Goal: Task Accomplishment & Management: Complete application form

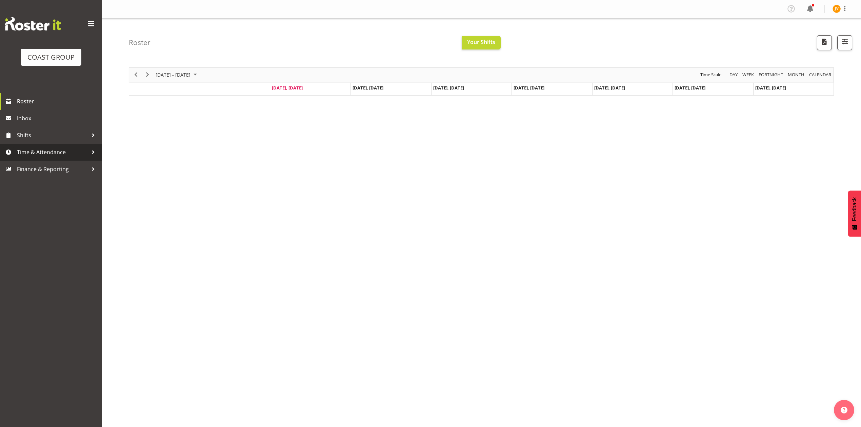
click at [63, 156] on span "Time & Attendance" at bounding box center [52, 152] width 71 height 10
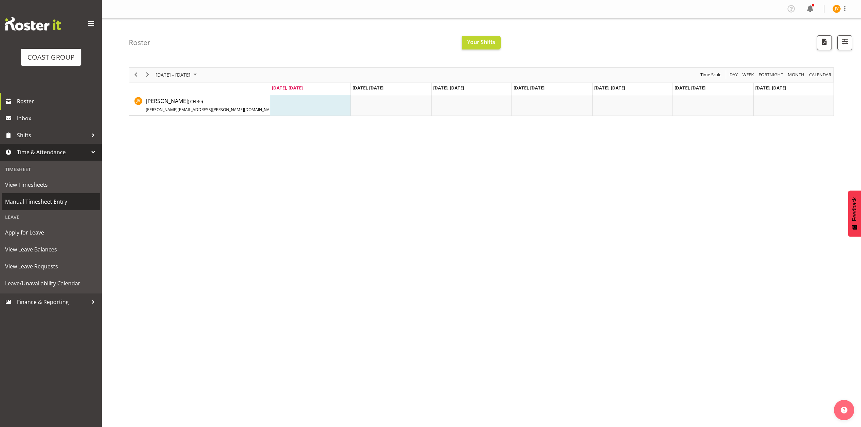
click at [48, 199] on span "Manual Timesheet Entry" at bounding box center [51, 202] width 92 height 10
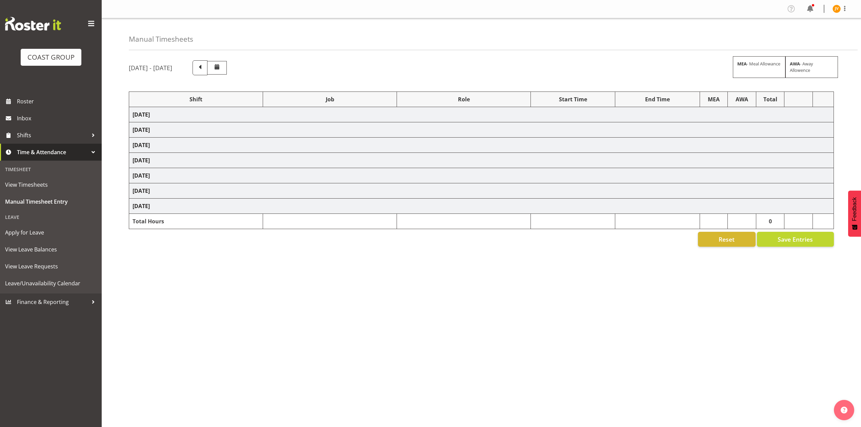
select select "1881"
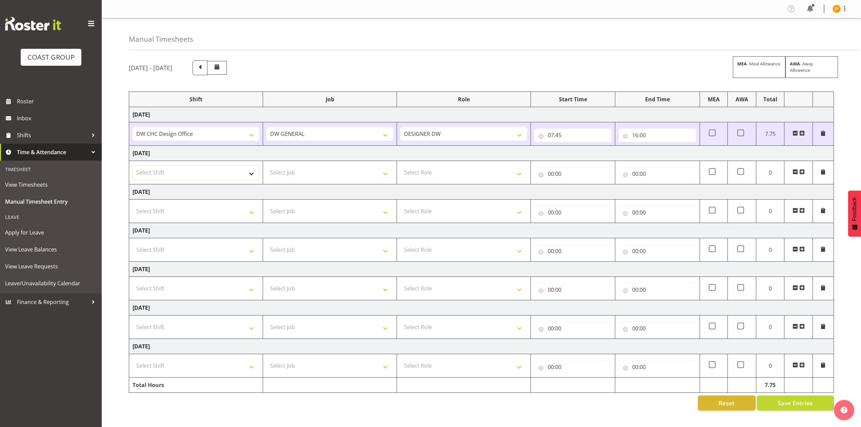
click at [208, 172] on select "Select Shift DW CHC Design Office DW CHC General Work Aug DW CHC General Work D…" at bounding box center [196, 173] width 127 height 14
select select "1512"
click at [133, 167] on select "Select Shift DW CHC Design Office DW CHC General Work Aug DW CHC General Work D…" at bounding box center [196, 173] width 127 height 14
click at [181, 205] on select "Select Shift DW CHC Design Office DW CHC General Work Aug DW CHC General Work D…" at bounding box center [196, 211] width 127 height 14
select select "1512"
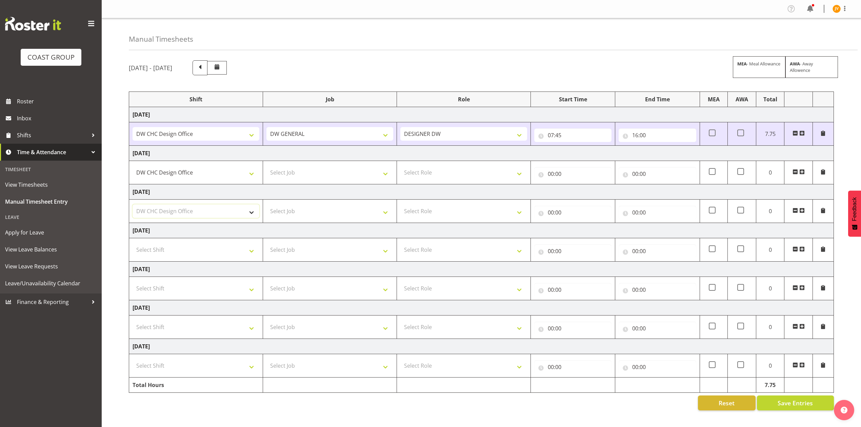
click at [133, 205] on select "Select Shift DW CHC Design Office DW CHC General Work Aug DW CHC General Work D…" at bounding box center [196, 211] width 127 height 14
click at [169, 286] on select "Select Shift DW CHC Design Office DW CHC General Work Aug DW CHC General Work D…" at bounding box center [196, 289] width 127 height 14
click at [175, 254] on select "Select Shift DW CHC Design Office DW CHC General Work Aug DW CHC General Work D…" at bounding box center [196, 250] width 127 height 14
select select "1512"
click at [133, 244] on select "Select Shift DW CHC Design Office DW CHC General Work Aug DW CHC General Work D…" at bounding box center [196, 250] width 127 height 14
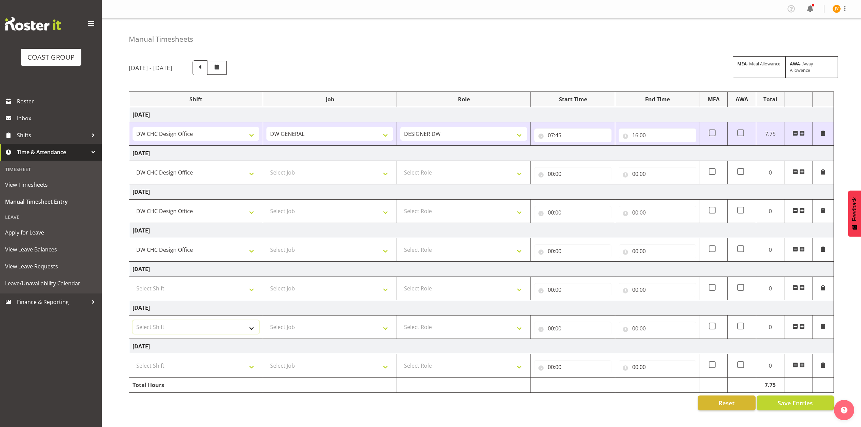
click at [159, 330] on select "Select Shift DW CHC Design Office DW CHC General Work Aug DW CHC General Work D…" at bounding box center [196, 327] width 127 height 14
select select "1512"
click at [133, 322] on select "Select Shift DW CHC Design Office DW CHC General Work Aug DW CHC General Work D…" at bounding box center [196, 327] width 127 height 14
click at [159, 373] on select "Select Shift DW CHC Design Office DW CHC General Work Aug DW CHC General Work D…" at bounding box center [196, 366] width 127 height 14
select select "1512"
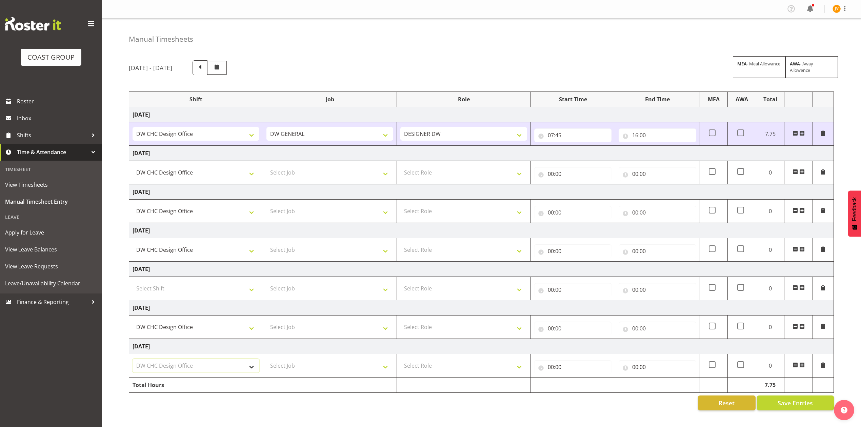
click at [133, 361] on select "Select Shift DW CHC Design Office DW CHC General Work Aug DW CHC General Work D…" at bounding box center [196, 366] width 127 height 14
click at [274, 186] on td "Friday 8th August 2025" at bounding box center [481, 191] width 705 height 15
click at [278, 184] on td "Select Job 1 Carlton Events 1 Carlton Hamilton 1 Carlton Wellington 1 EHS WAREH…" at bounding box center [330, 172] width 134 height 23
click at [279, 178] on select "Select Job 1 Carlton Events 1 Carlton Hamilton 1 Carlton Wellington 1 EHS WAREH…" at bounding box center [329, 173] width 127 height 14
select select "1881"
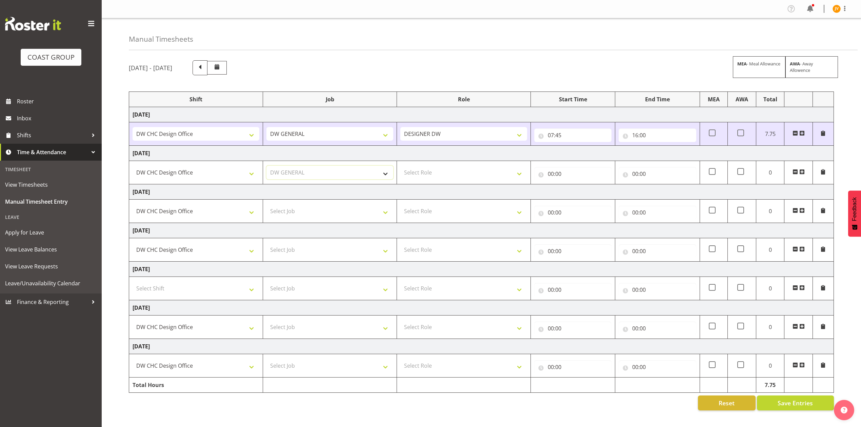
click at [266, 167] on select "Select Job 1 Carlton Events 1 Carlton Hamilton 1 Carlton Wellington 1 EHS WAREH…" at bounding box center [329, 173] width 127 height 14
click at [309, 211] on select "Select Job 1 Carlton Events 1 Carlton Hamilton 1 Carlton Wellington 1 EHS WAREH…" at bounding box center [329, 211] width 127 height 14
select select "1881"
click at [266, 205] on select "Select Job 1 Carlton Events 1 Carlton Hamilton 1 Carlton Wellington 1 EHS WAREH…" at bounding box center [329, 211] width 127 height 14
click at [287, 248] on select "Select Job 1 Carlton Events 1 Carlton Hamilton 1 Carlton Wellington 1 EHS WAREH…" at bounding box center [329, 250] width 127 height 14
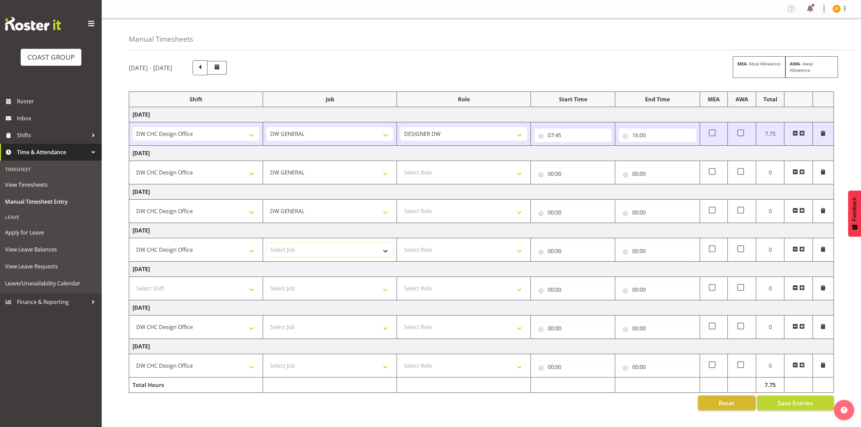
select select "1881"
click at [266, 244] on select "Select Job 1 Carlton Events 1 Carlton Hamilton 1 Carlton Wellington 1 EHS WAREH…" at bounding box center [329, 250] width 127 height 14
click at [291, 325] on select "Select Job 1 Carlton Events 1 Carlton Hamilton 1 Carlton Wellington 1 EHS WAREH…" at bounding box center [329, 327] width 127 height 14
select select "1881"
click at [266, 322] on select "Select Job 1 Carlton Events 1 Carlton Hamilton 1 Carlton Wellington 1 EHS WAREH…" at bounding box center [329, 327] width 127 height 14
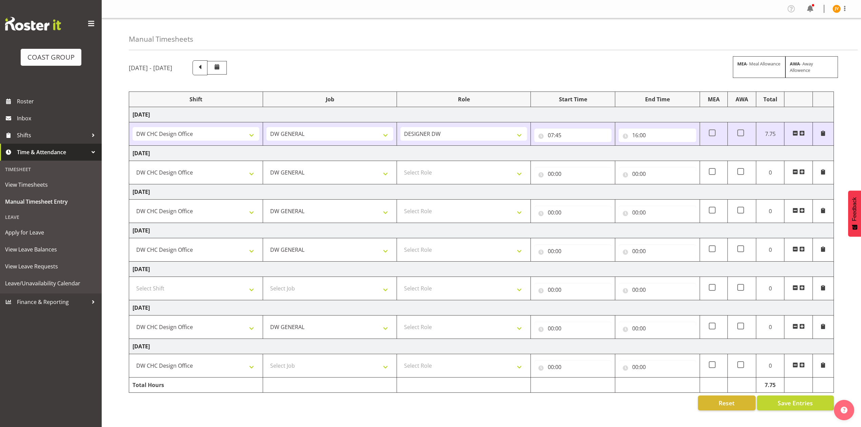
click at [285, 360] on td "Select Job 1 Carlton Events 1 Carlton Hamilton 1 Carlton Wellington 1 EHS WAREH…" at bounding box center [330, 365] width 134 height 23
click at [285, 365] on select "Select Job 1 Carlton Events 1 Carlton Hamilton 1 Carlton Wellington 1 EHS WAREH…" at bounding box center [329, 366] width 127 height 14
select select "1881"
click at [266, 361] on select "Select Job 1 Carlton Events 1 Carlton Hamilton 1 Carlton Wellington 1 EHS WAREH…" at bounding box center [329, 366] width 127 height 14
click at [429, 171] on select "Select Role DESIGNER DW" at bounding box center [463, 173] width 127 height 14
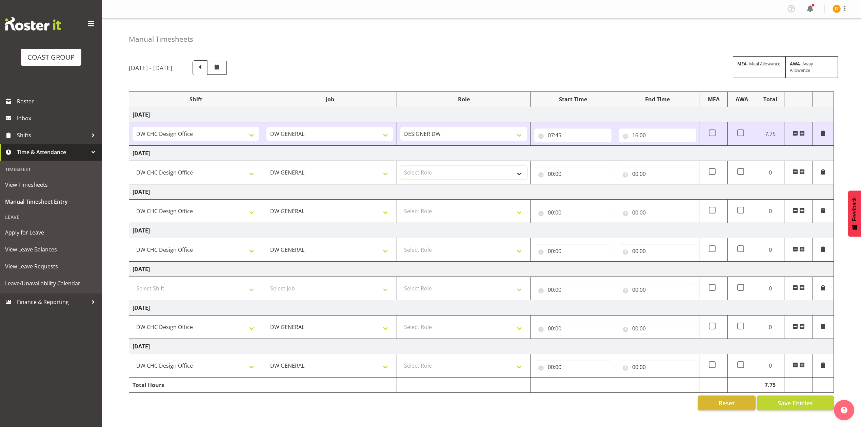
select select "221"
click at [400, 167] on select "Select Role DESIGNER DW" at bounding box center [463, 173] width 127 height 14
click at [420, 212] on select "Select Role DESIGNER DW" at bounding box center [463, 211] width 127 height 14
select select "221"
click at [400, 205] on select "Select Role DESIGNER DW" at bounding box center [463, 211] width 127 height 14
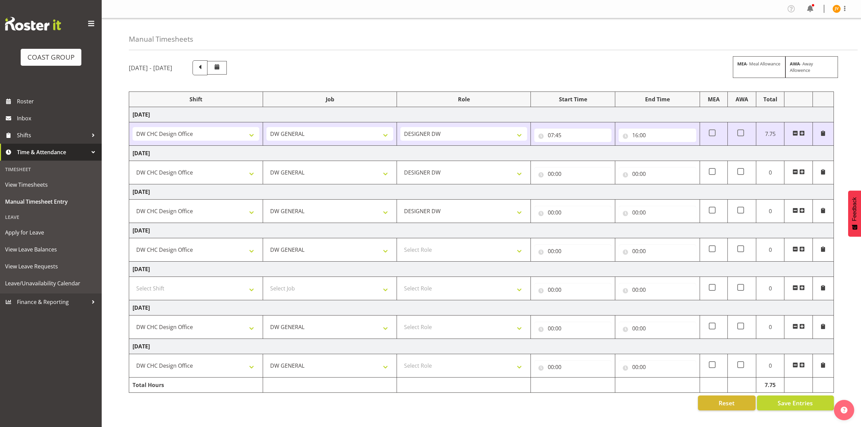
click at [422, 243] on td "Select Role DESIGNER DW" at bounding box center [464, 249] width 134 height 23
click at [426, 256] on select "Select Role DESIGNER DW" at bounding box center [463, 250] width 127 height 14
select select "221"
click at [400, 244] on select "Select Role DESIGNER DW" at bounding box center [463, 250] width 127 height 14
click at [415, 332] on select "Select Role DESIGNER DW" at bounding box center [463, 327] width 127 height 14
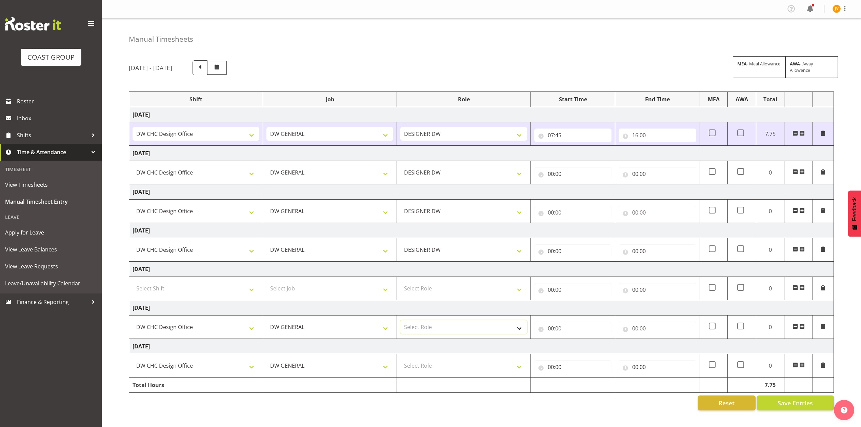
select select "221"
click at [400, 322] on select "Select Role DESIGNER DW" at bounding box center [463, 327] width 127 height 14
click at [427, 369] on select "Select Role DESIGNER DW" at bounding box center [463, 366] width 127 height 14
select select "221"
click at [400, 361] on select "Select Role DESIGNER DW" at bounding box center [463, 366] width 127 height 14
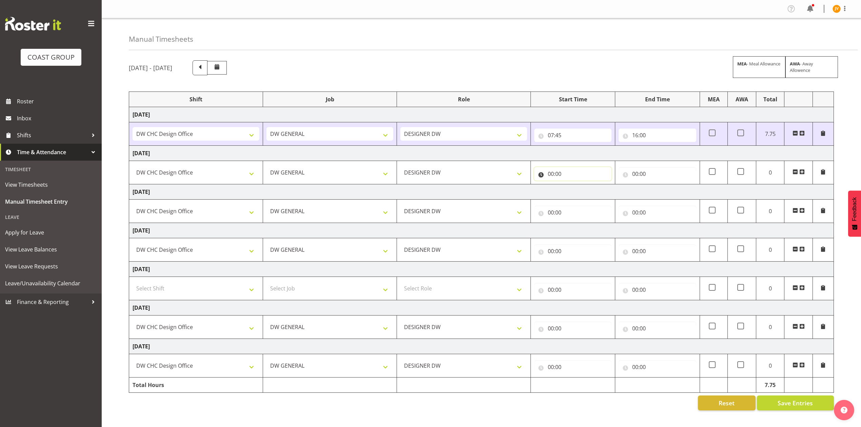
click at [551, 178] on input "00:00" at bounding box center [572, 174] width 77 height 14
click at [581, 192] on select "00 01 02 03 04 05 06 07 08 09 10 11 12 13 14 15 16 17 18 19 20 21 22 23" at bounding box center [580, 192] width 15 height 14
select select "7"
click at [573, 186] on select "00 01 02 03 04 05 06 07 08 09 10 11 12 13 14 15 16 17 18 19 20 21 22 23" at bounding box center [580, 192] width 15 height 14
type input "07:00"
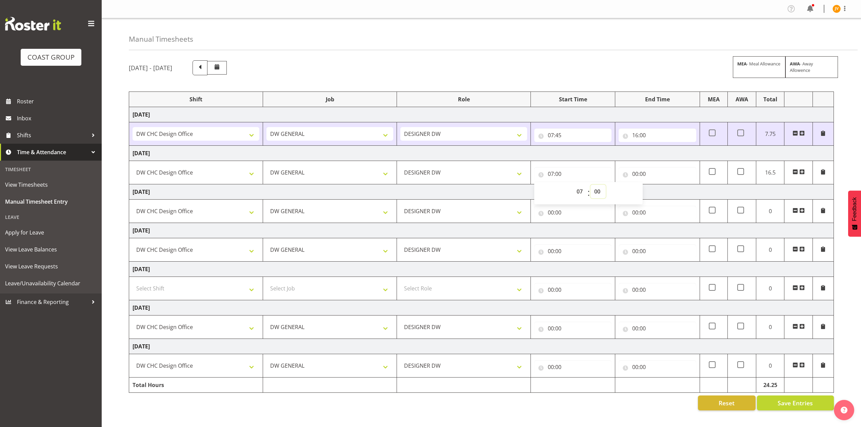
drag, startPoint x: 598, startPoint y: 193, endPoint x: 598, endPoint y: 199, distance: 6.1
click at [598, 193] on select "00 01 02 03 04 05 06 07 08 09 10 11 12 13 14 15 16 17 18 19 20 21 22 23 24 25 2…" at bounding box center [598, 192] width 15 height 14
select select "30"
click at [591, 186] on select "00 01 02 03 04 05 06 07 08 09 10 11 12 13 14 15 16 17 18 19 20 21 22 23 24 25 2…" at bounding box center [598, 192] width 15 height 14
type input "07:30"
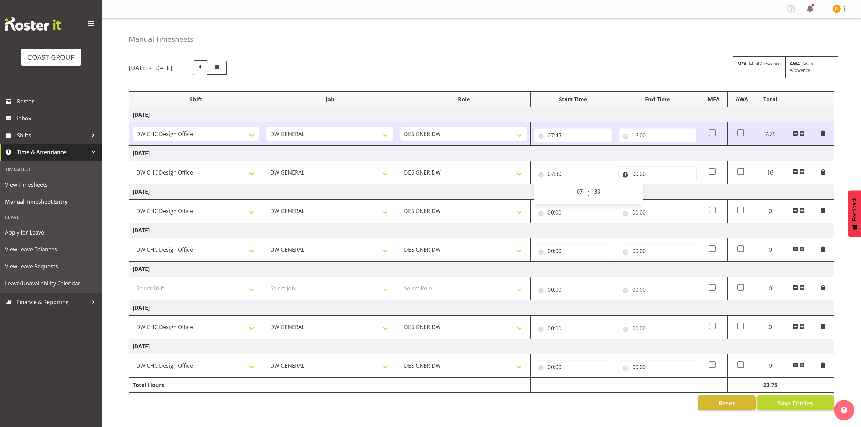
click at [635, 175] on input "00:00" at bounding box center [657, 174] width 77 height 14
click at [661, 193] on select "00 01 02 03 04 05 06 07 08 09 10 11 12 13 14 15 16 17 18 19 20 21 22 23" at bounding box center [664, 192] width 15 height 14
select select "16"
click at [657, 186] on select "00 01 02 03 04 05 06 07 08 09 10 11 12 13 14 15 16 17 18 19 20 21 22 23" at bounding box center [664, 192] width 15 height 14
type input "16:00"
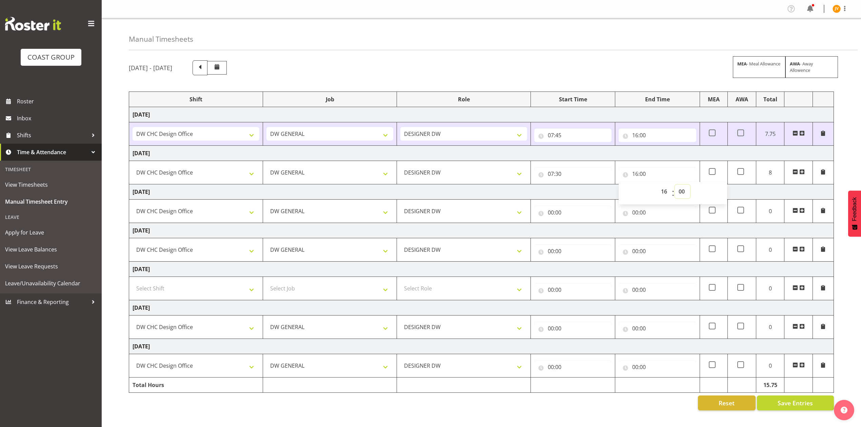
click at [682, 190] on select "00 01 02 03 04 05 06 07 08 09 10 11 12 13 14 15 16 17 18 19 20 21 22 23 24 25 2…" at bounding box center [682, 192] width 15 height 14
select select "45"
click at [675, 186] on select "00 01 02 03 04 05 06 07 08 09 10 11 12 13 14 15 16 17 18 19 20 21 22 23 24 25 2…" at bounding box center [682, 192] width 15 height 14
type input "16:45"
click at [549, 215] on input "00:00" at bounding box center [572, 213] width 77 height 14
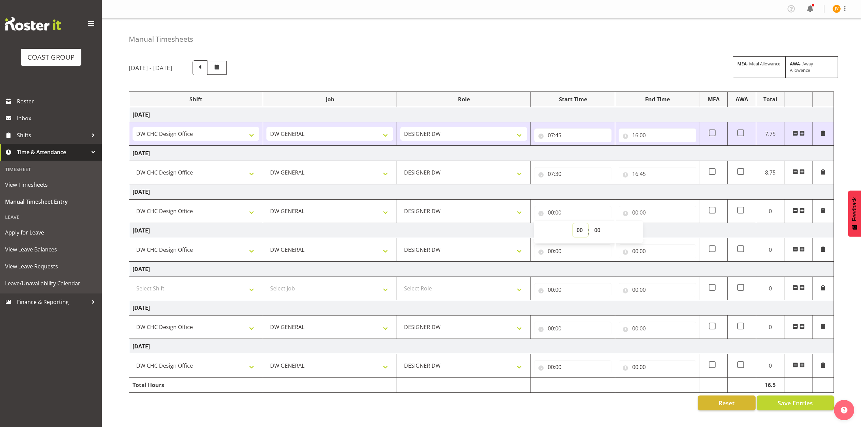
click at [583, 235] on select "00 01 02 03 04 05 06 07 08 09 10 11 12 13 14 15 16 17 18 19 20 21 22 23" at bounding box center [580, 230] width 15 height 14
select select "7"
click at [573, 224] on select "00 01 02 03 04 05 06 07 08 09 10 11 12 13 14 15 16 17 18 19 20 21 22 23" at bounding box center [580, 230] width 15 height 14
type input "07:00"
drag, startPoint x: 597, startPoint y: 230, endPoint x: 601, endPoint y: 228, distance: 4.1
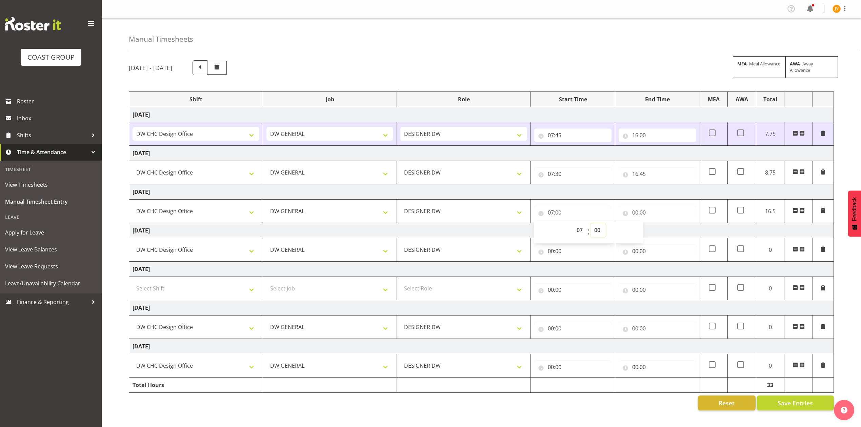
click at [597, 230] on select "00 01 02 03 04 05 06 07 08 09 10 11 12 13 14 15 16 17 18 19 20 21 22 23 24 25 2…" at bounding box center [598, 230] width 15 height 14
select select "30"
click at [591, 224] on select "00 01 02 03 04 05 06 07 08 09 10 11 12 13 14 15 16 17 18 19 20 21 22 23 24 25 2…" at bounding box center [598, 230] width 15 height 14
type input "07:30"
click at [632, 215] on input "00:00" at bounding box center [657, 213] width 77 height 14
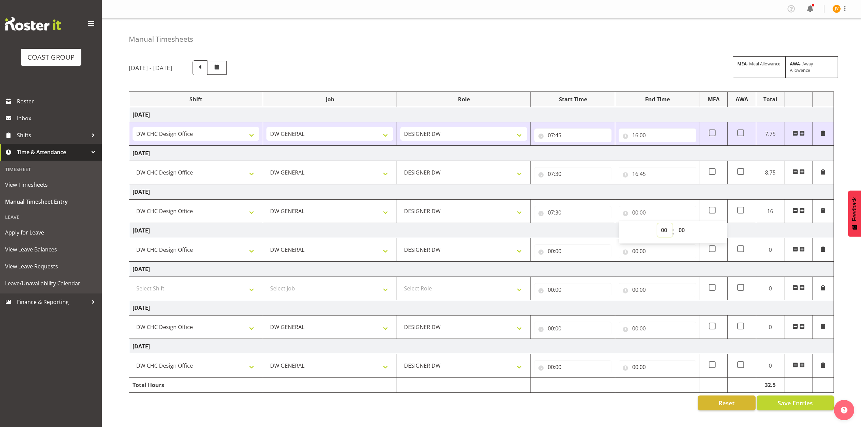
click at [669, 229] on select "00 01 02 03 04 05 06 07 08 09 10 11 12 13 14 15 16 17 18 19 20 21 22 23" at bounding box center [664, 230] width 15 height 14
select select "16"
click at [657, 224] on select "00 01 02 03 04 05 06 07 08 09 10 11 12 13 14 15 16 17 18 19 20 21 22 23" at bounding box center [664, 230] width 15 height 14
type input "16:00"
click at [666, 189] on td "Friday 8th August 2025" at bounding box center [481, 191] width 705 height 15
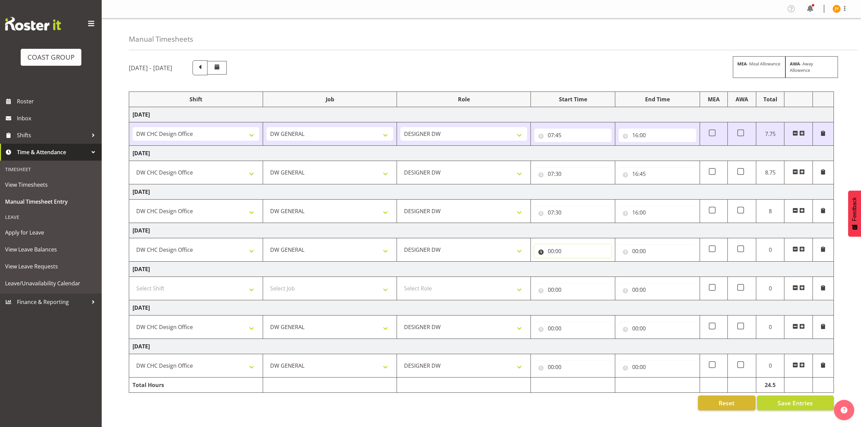
click at [547, 253] on input "00:00" at bounding box center [572, 251] width 77 height 14
click at [576, 269] on select "00 01 02 03 04 05 06 07 08 09 10 11 12 13 14 15 16 17 18 19 20 21 22 23" at bounding box center [580, 269] width 15 height 14
select select "17"
click at [573, 263] on select "00 01 02 03 04 05 06 07 08 09 10 11 12 13 14 15 16 17 18 19 20 21 22 23" at bounding box center [580, 269] width 15 height 14
type input "17:00"
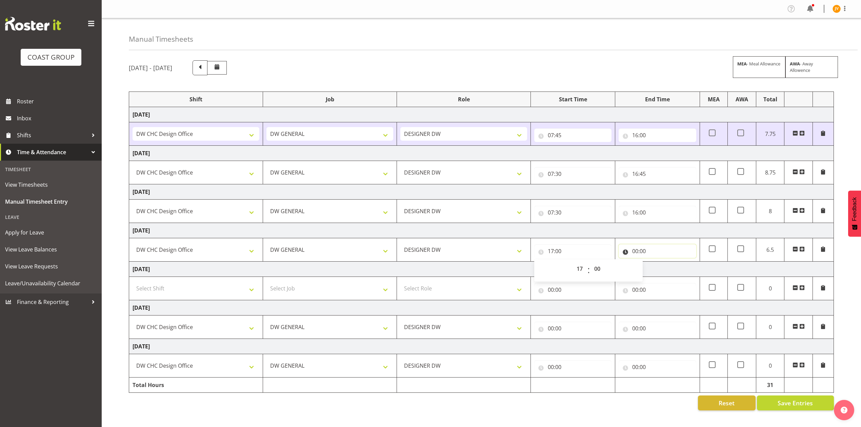
click at [631, 256] on input "00:00" at bounding box center [657, 251] width 77 height 14
click at [661, 273] on select "00 01 02 03 04 05 06 07 08 09 10 11 12 13 14 15 16 17 18 19 20 21 22 23" at bounding box center [664, 269] width 15 height 14
select select "20"
click at [657, 263] on select "00 01 02 03 04 05 06 07 08 09 10 11 12 13 14 15 16 17 18 19 20 21 22 23" at bounding box center [664, 269] width 15 height 14
type input "20:00"
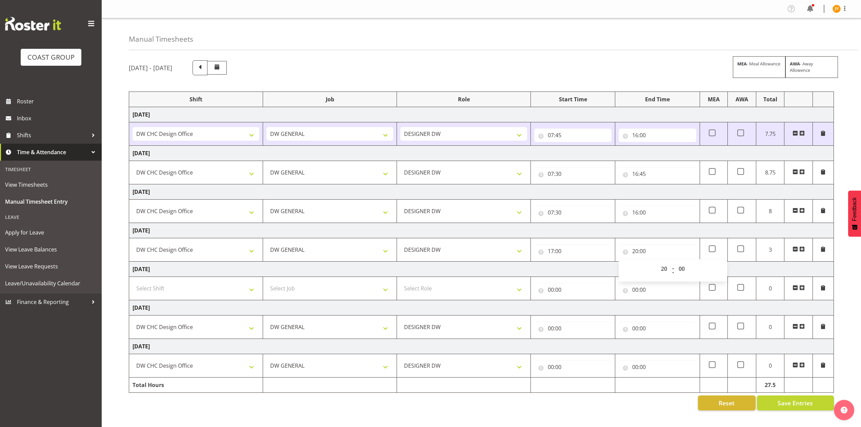
click at [666, 232] on td "Saturday 9th August 2025" at bounding box center [481, 230] width 705 height 15
click at [792, 408] on span "Save Entries" at bounding box center [795, 403] width 35 height 9
select select
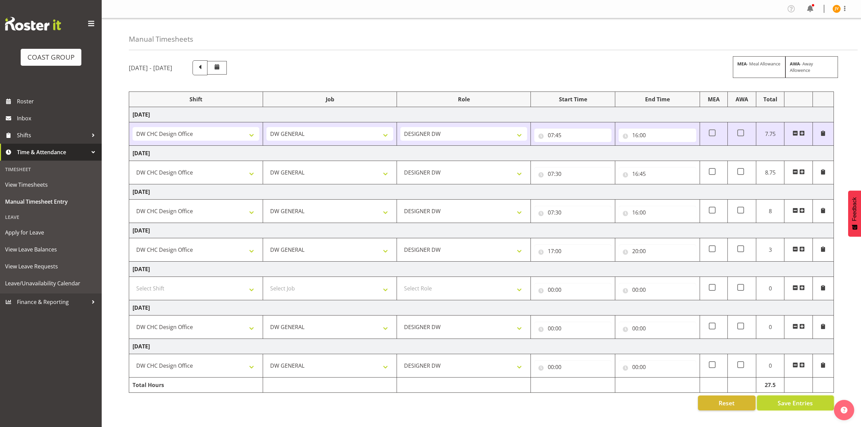
select select
